Goal: Navigation & Orientation: Find specific page/section

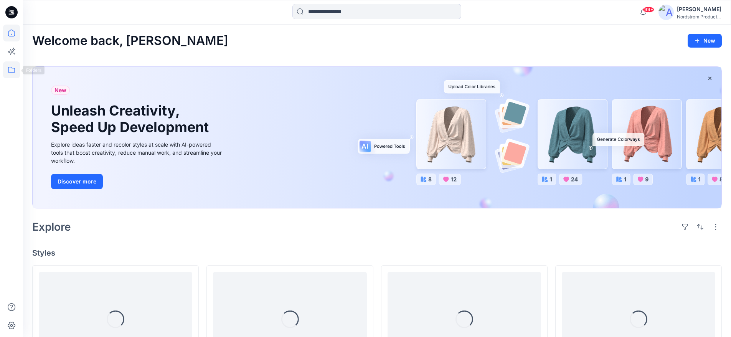
click at [17, 71] on icon at bounding box center [11, 69] width 17 height 17
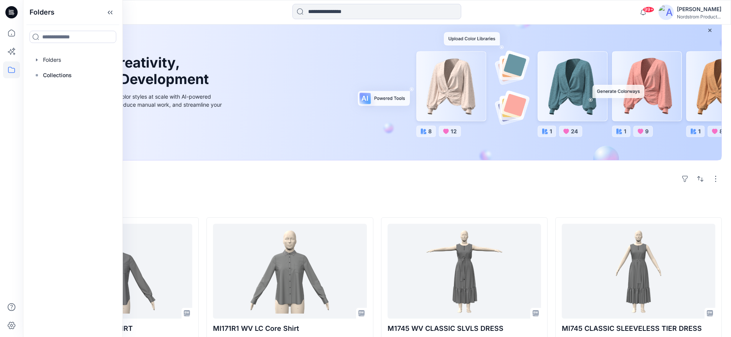
scroll to position [52, 0]
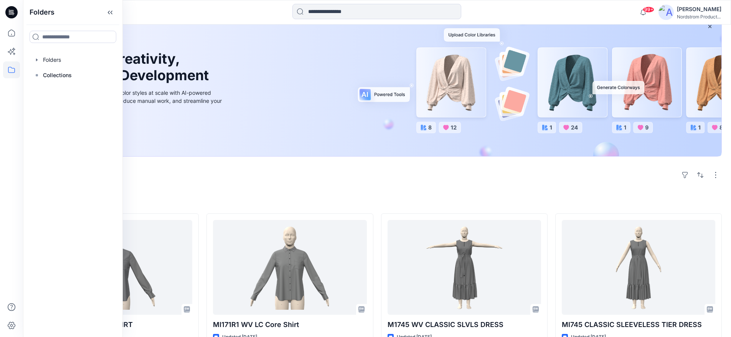
click at [311, 211] on div "Welcome back, [PERSON_NAME] New New Unleash Creativity, Speed Up Development Ex…" at bounding box center [377, 320] width 708 height 695
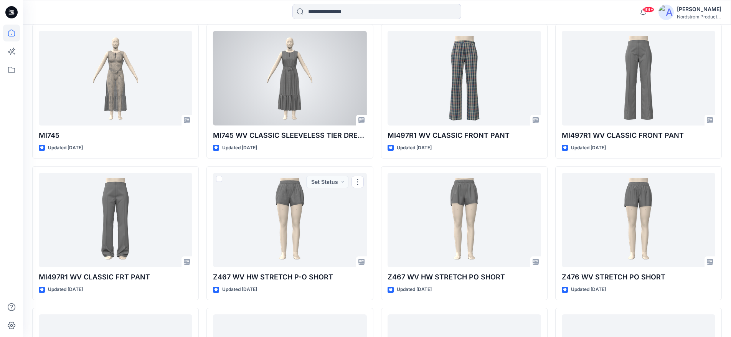
scroll to position [0, 0]
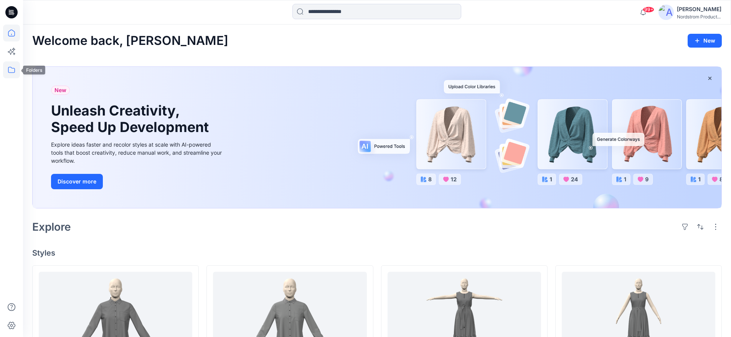
click at [7, 73] on icon at bounding box center [11, 69] width 17 height 17
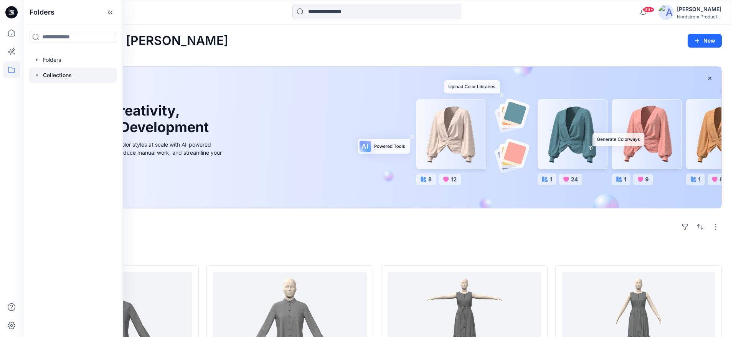
click at [60, 74] on p "Collections" at bounding box center [57, 75] width 29 height 9
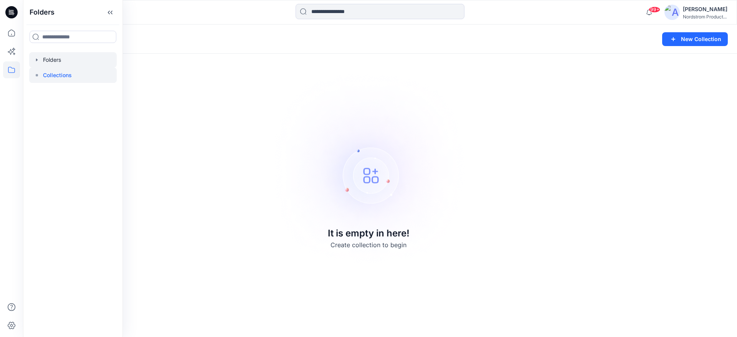
click at [59, 61] on div at bounding box center [73, 59] width 88 height 15
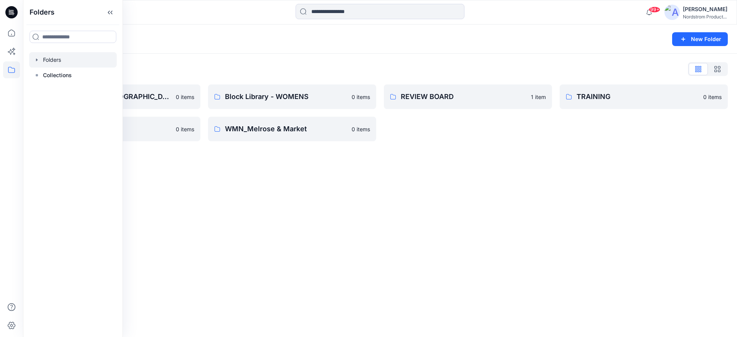
click at [404, 201] on div "Folders New Folder Folders List Block Library - [DEMOGRAPHIC_DATA] MENS - MISSY…" at bounding box center [380, 181] width 714 height 313
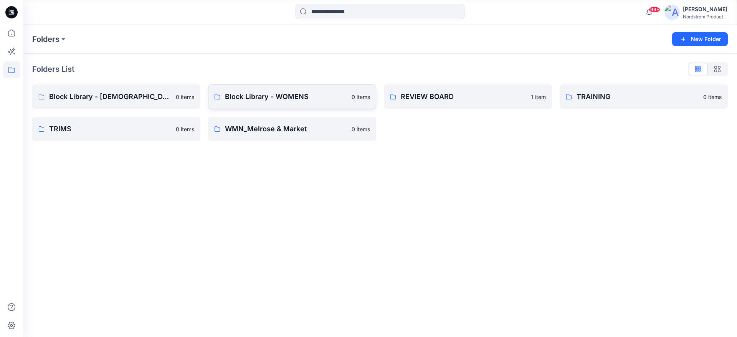
click at [317, 99] on p "Block Library - WOMENS" at bounding box center [286, 96] width 122 height 11
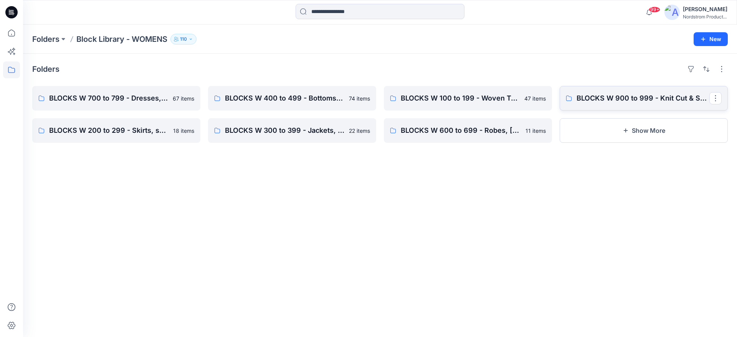
click at [641, 105] on link "BLOCKS W 900 to 999 - Knit Cut & Sew Tops" at bounding box center [644, 98] width 168 height 25
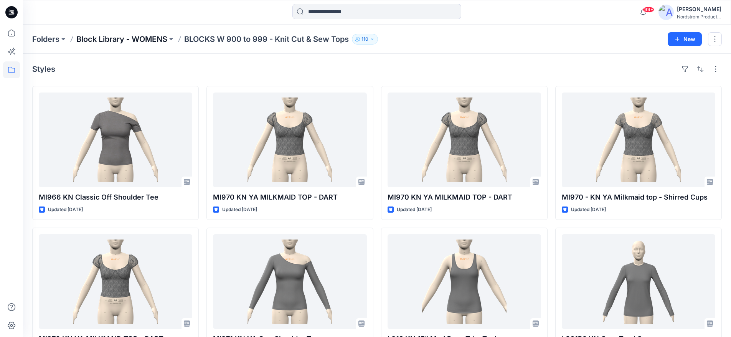
click at [106, 42] on p "Block Library - WOMENS" at bounding box center [121, 39] width 91 height 11
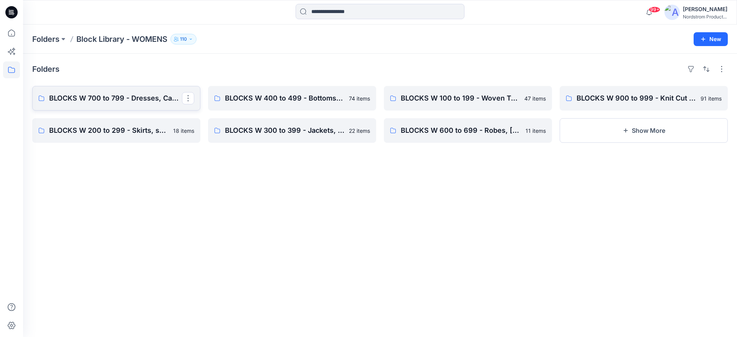
click at [132, 98] on p "BLOCKS W 700 to 799 - Dresses, Cami's, Gowns, Chemise" at bounding box center [115, 98] width 133 height 11
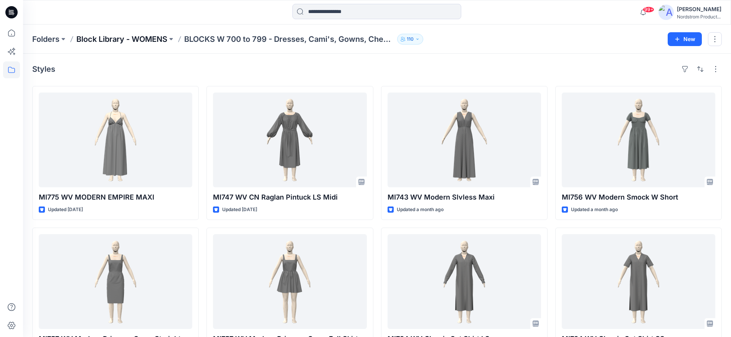
click at [139, 44] on p "Block Library - WOMENS" at bounding box center [121, 39] width 91 height 11
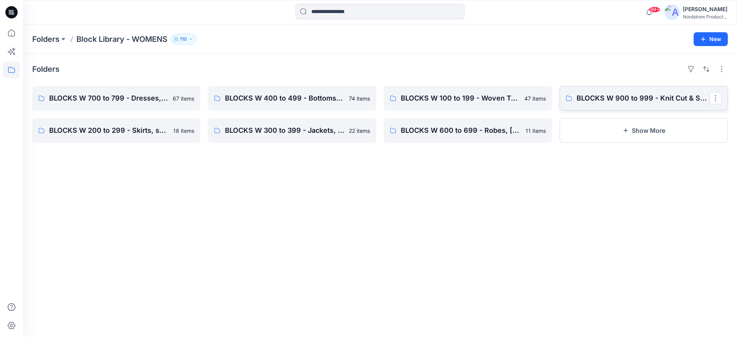
click at [567, 92] on link "BLOCKS W 900 to 999 - Knit Cut & Sew Tops" at bounding box center [644, 98] width 168 height 25
